Goal: Transaction & Acquisition: Purchase product/service

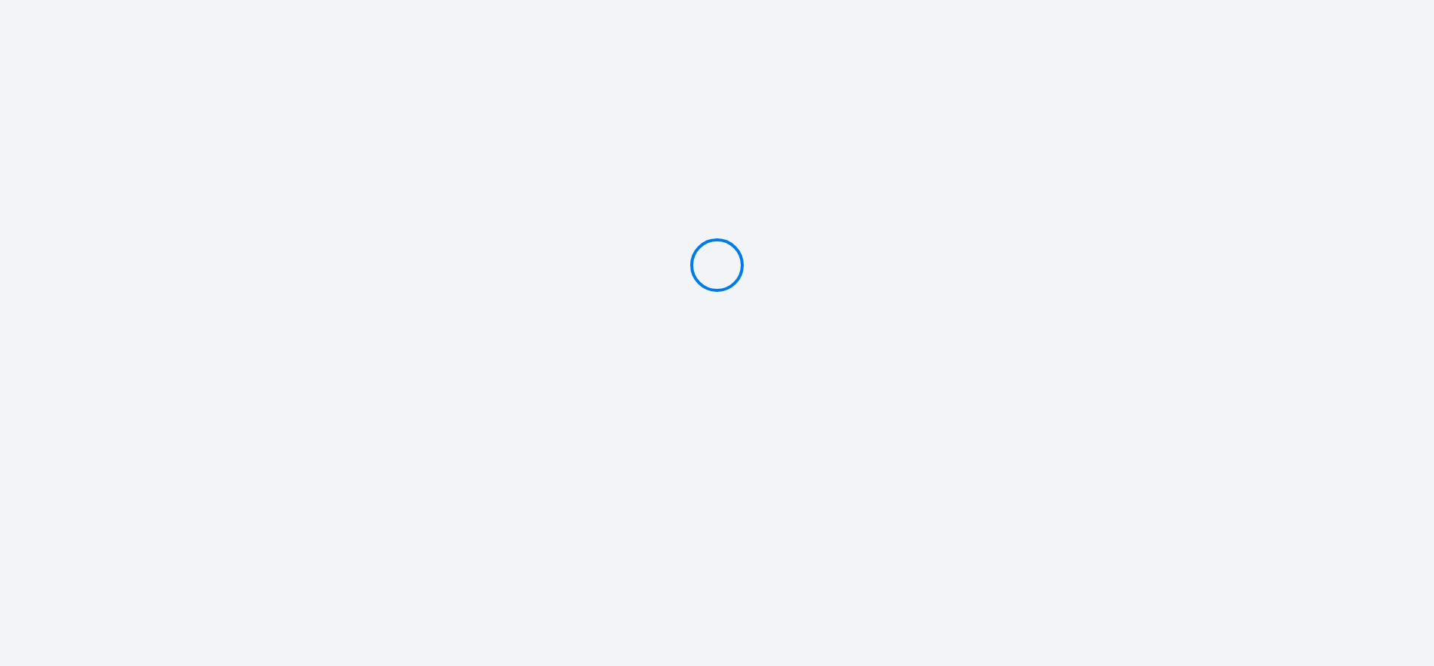
type input "Deposit 400 €"
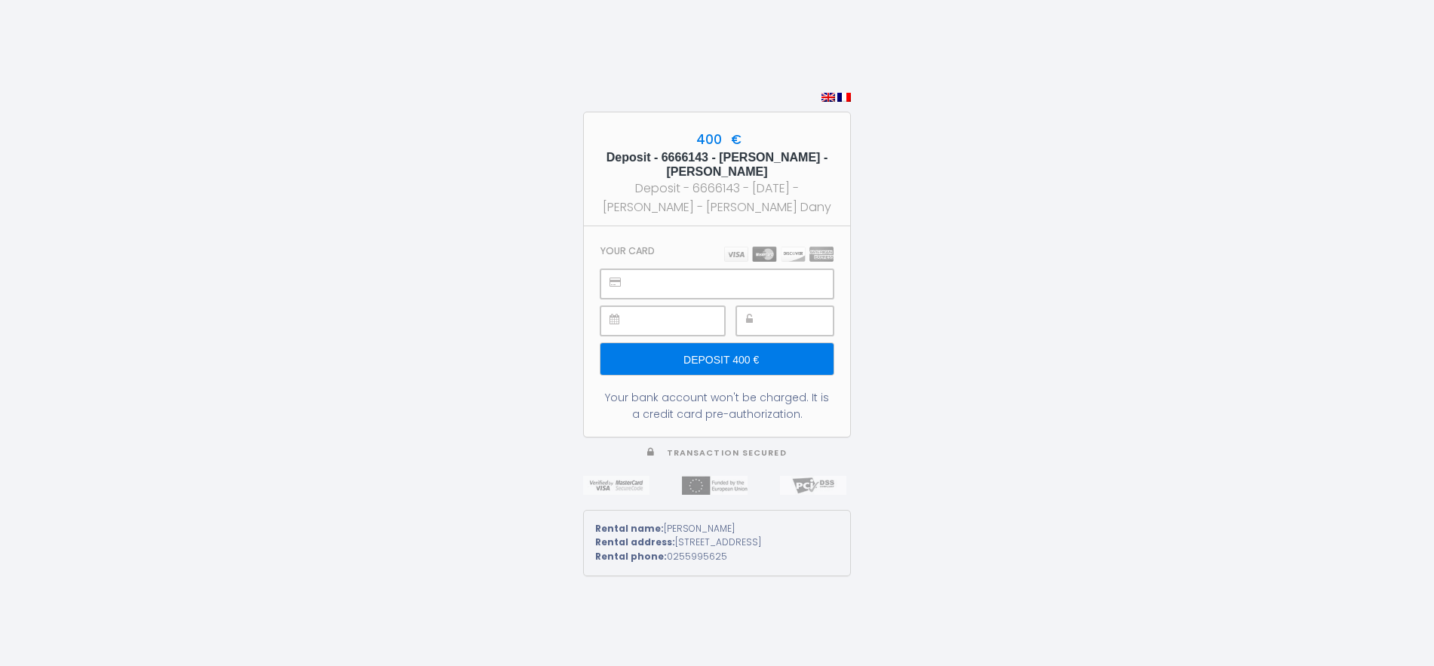
click at [623, 272] on div at bounding box center [716, 283] width 233 height 29
click at [629, 309] on div at bounding box center [662, 320] width 124 height 29
click at [674, 353] on input "Deposit 400 €" at bounding box center [716, 359] width 233 height 32
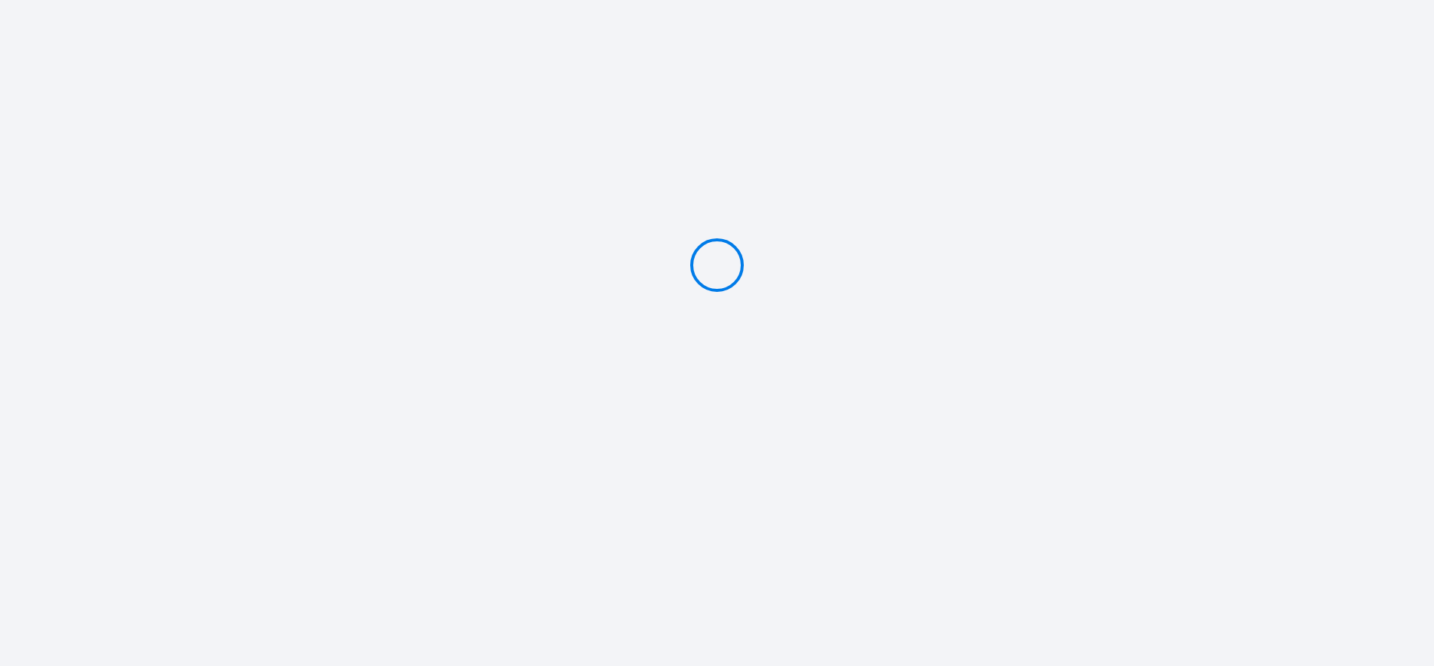
type input "Deposit 400 €"
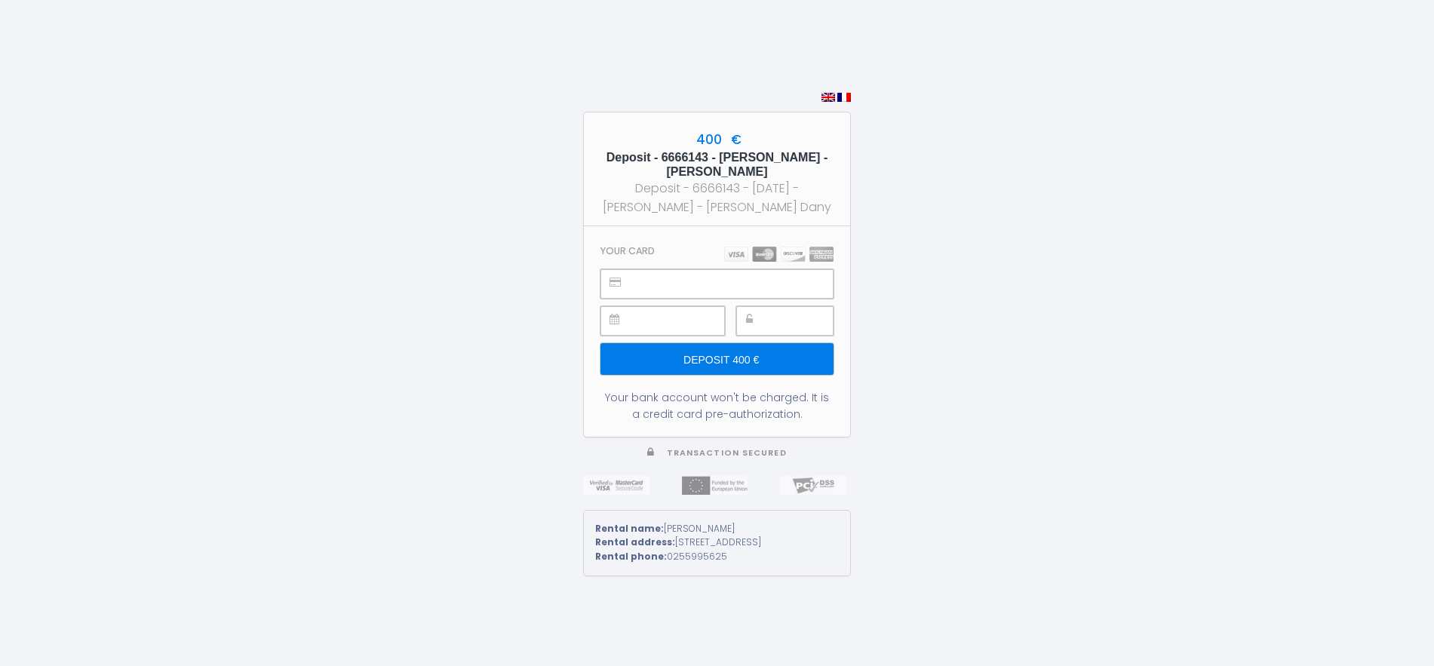
click at [724, 354] on input "Deposit 400 €" at bounding box center [716, 359] width 233 height 32
click at [424, 330] on div "400 € Deposit - 6666143 - Jacques Barbillon - Ty Dany Deposit - 6666143 - 2025-…" at bounding box center [717, 333] width 1434 height 666
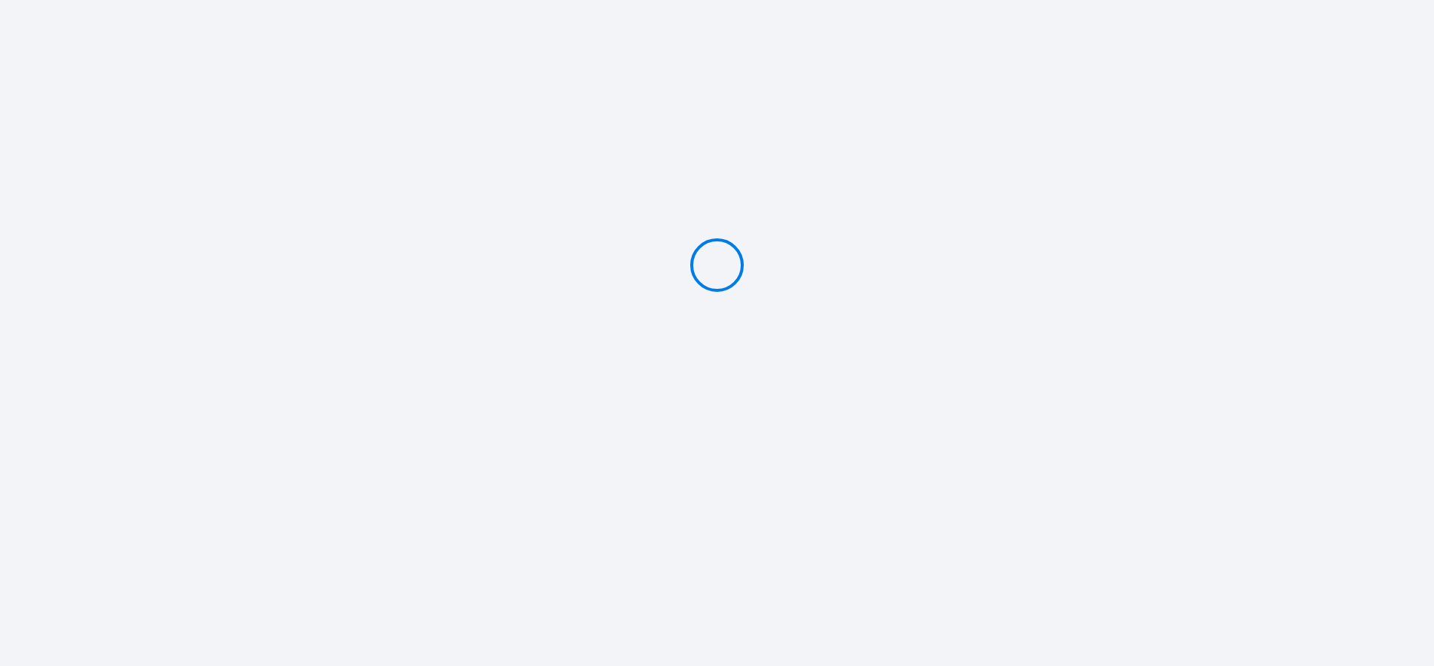
type input "Deposit 400 €"
